Goal: Information Seeking & Learning: Check status

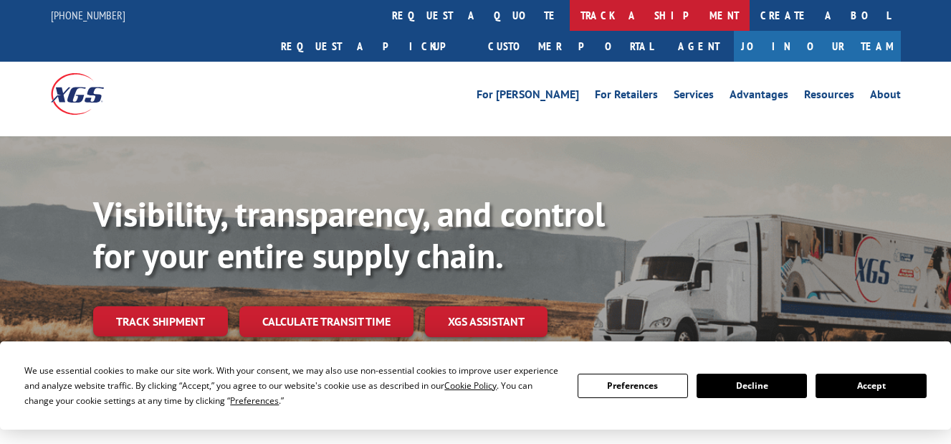
click at [570, 11] on link "track a shipment" at bounding box center [660, 15] width 180 height 31
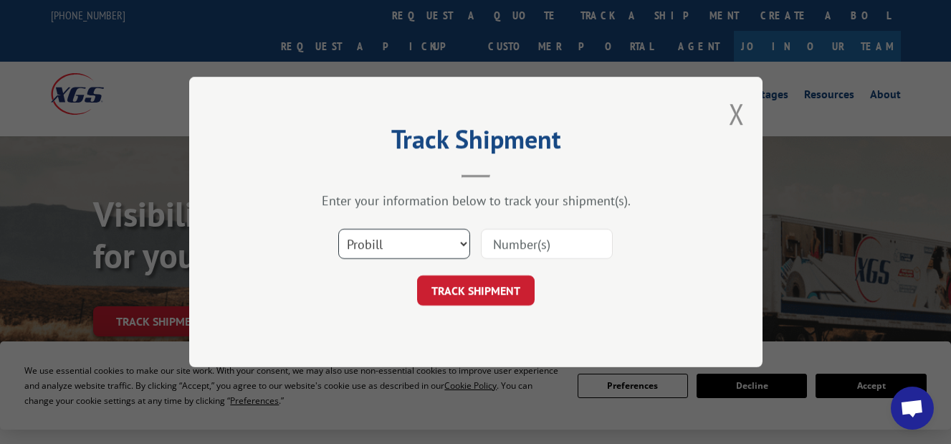
click at [469, 242] on select "Select category... Probill BOL PO" at bounding box center [404, 244] width 132 height 30
select select "bol"
click at [338, 229] on select "Select category... Probill BOL PO" at bounding box center [404, 244] width 132 height 30
click at [512, 240] on input at bounding box center [547, 244] width 132 height 30
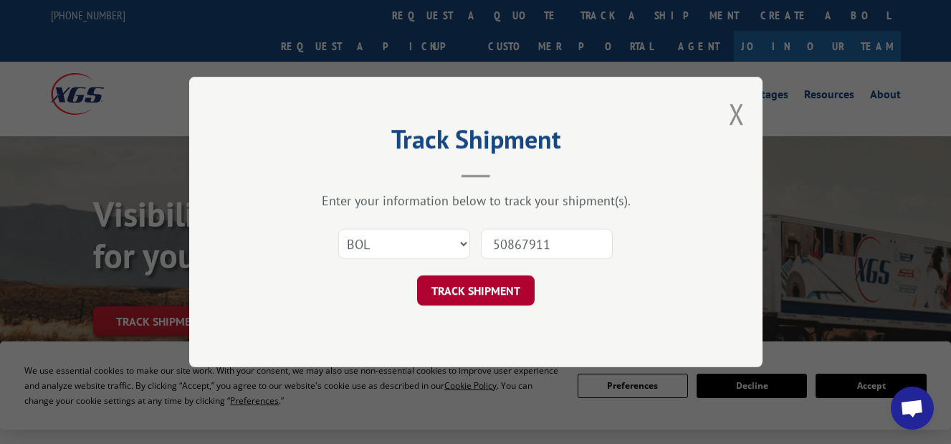
type input "50867911"
click at [447, 285] on button "TRACK SHIPMENT" at bounding box center [476, 290] width 118 height 30
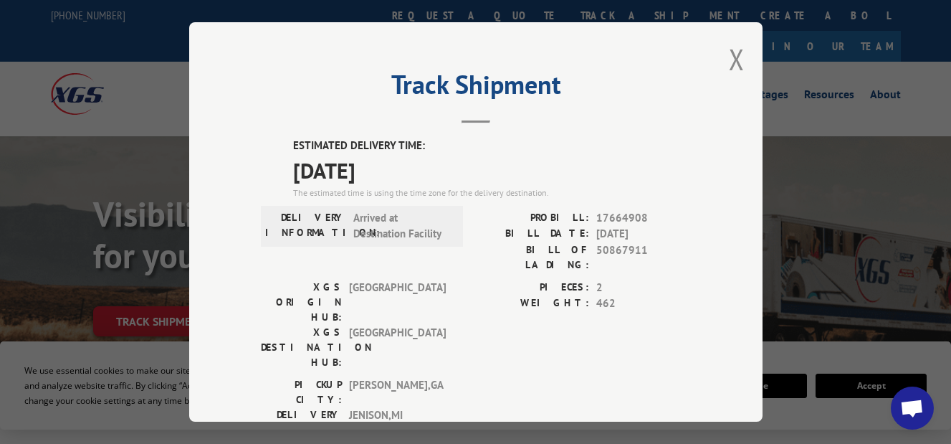
click at [730, 47] on button "Close modal" at bounding box center [737, 59] width 16 height 38
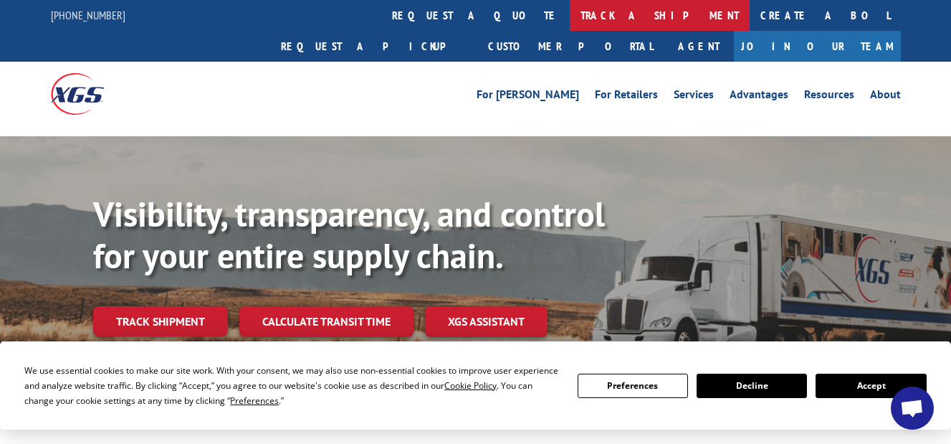
click at [570, 22] on link "track a shipment" at bounding box center [660, 15] width 180 height 31
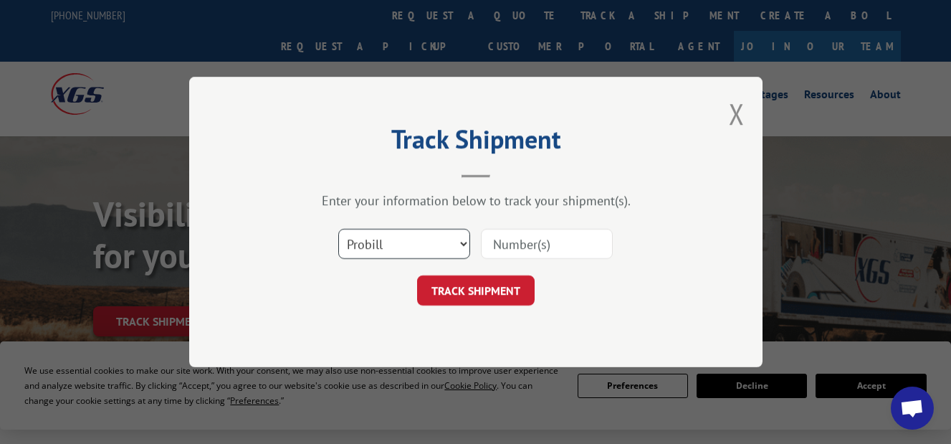
click at [459, 244] on select "Select category... Probill BOL PO" at bounding box center [404, 244] width 132 height 30
select select "bol"
click at [338, 229] on select "Select category... Probill BOL PO" at bounding box center [404, 244] width 132 height 30
click at [532, 241] on input at bounding box center [547, 244] width 132 height 30
type input "50867911"
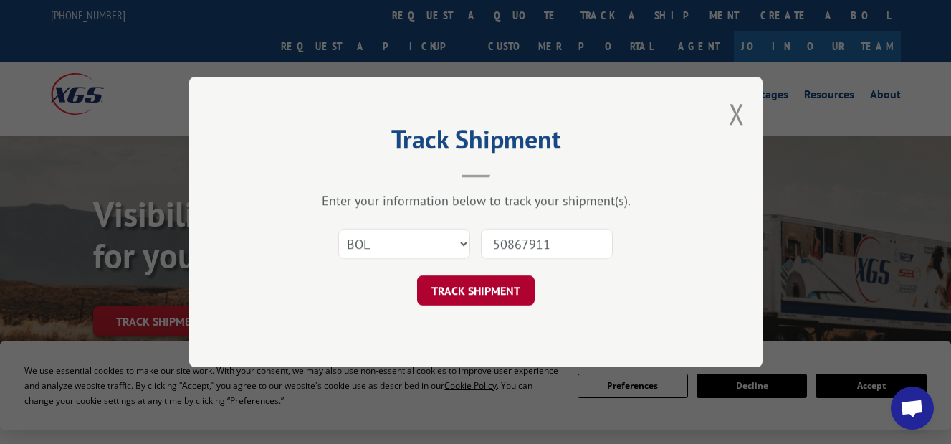
click at [494, 286] on button "TRACK SHIPMENT" at bounding box center [476, 290] width 118 height 30
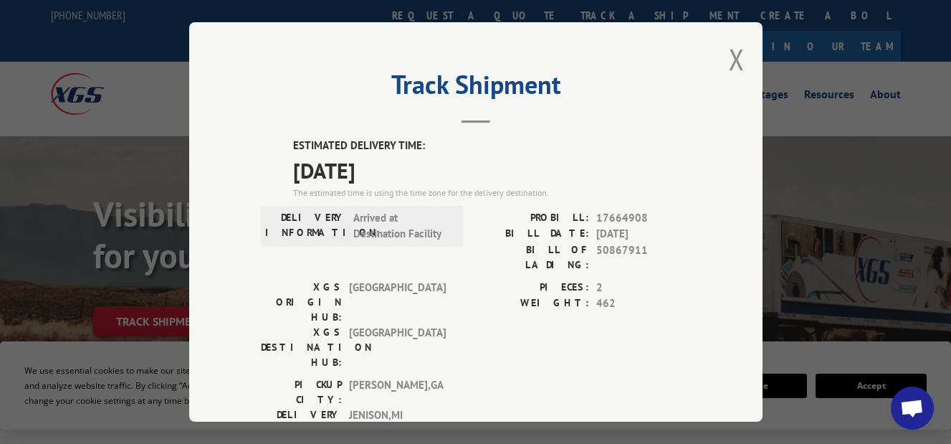
drag, startPoint x: 729, startPoint y: 52, endPoint x: 760, endPoint y: 39, distance: 34.1
click at [729, 52] on button "Close modal" at bounding box center [737, 59] width 16 height 38
